Goal: Find specific page/section: Find specific page/section

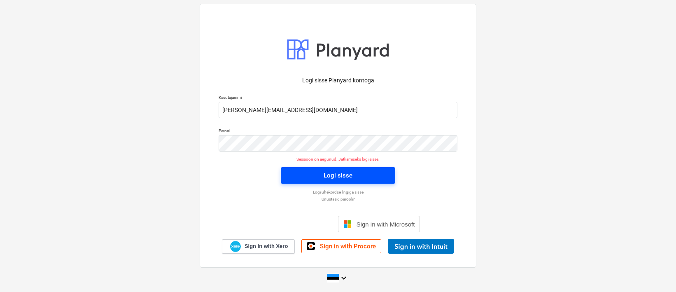
click at [333, 182] on button "Logi sisse" at bounding box center [338, 175] width 115 height 16
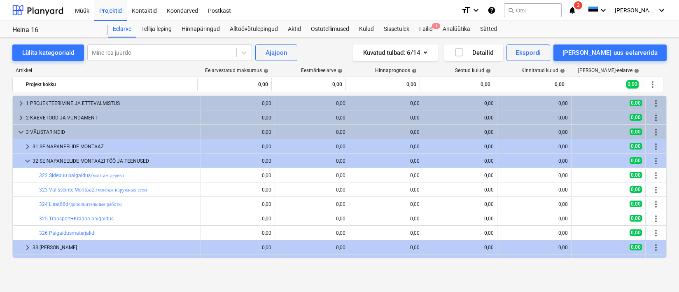
click at [113, 12] on div "Projektid" at bounding box center [110, 10] width 33 height 21
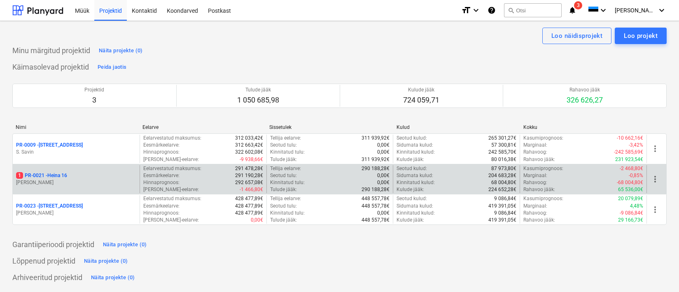
click at [60, 171] on div "1 PR-0021 - Heina 16 [PERSON_NAME]" at bounding box center [76, 179] width 127 height 28
click at [59, 182] on p "[PERSON_NAME]" at bounding box center [76, 182] width 120 height 7
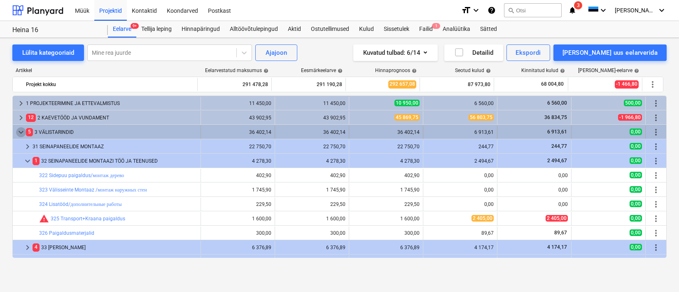
click at [18, 128] on span "keyboard_arrow_down" at bounding box center [21, 132] width 10 height 10
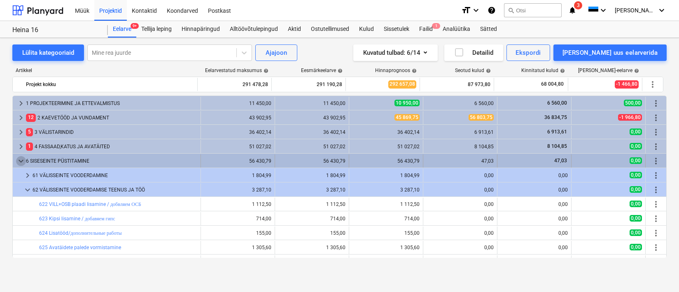
click at [20, 159] on span "keyboard_arrow_down" at bounding box center [21, 161] width 10 height 10
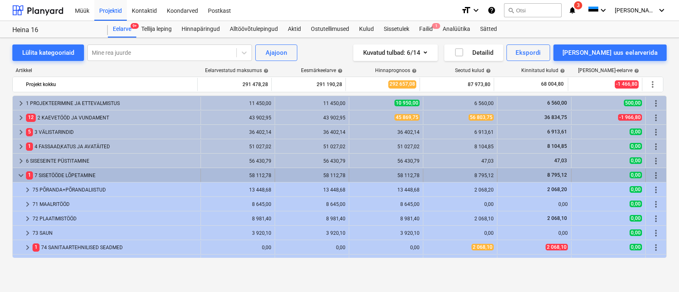
click at [23, 178] on span "keyboard_arrow_down" at bounding box center [21, 176] width 10 height 10
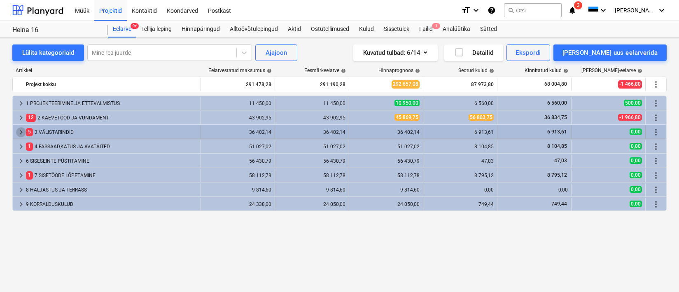
click at [23, 129] on span "keyboard_arrow_right" at bounding box center [21, 132] width 10 height 10
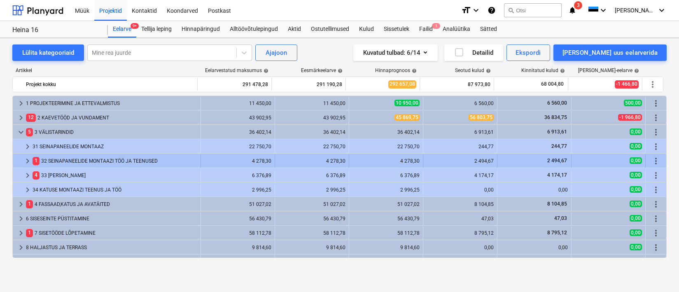
click at [60, 160] on div "1 32 SEINAPANEELIDE MONTAAZI TÖÖ JA TEENUSED" at bounding box center [115, 160] width 165 height 13
